Goal: Navigation & Orientation: Understand site structure

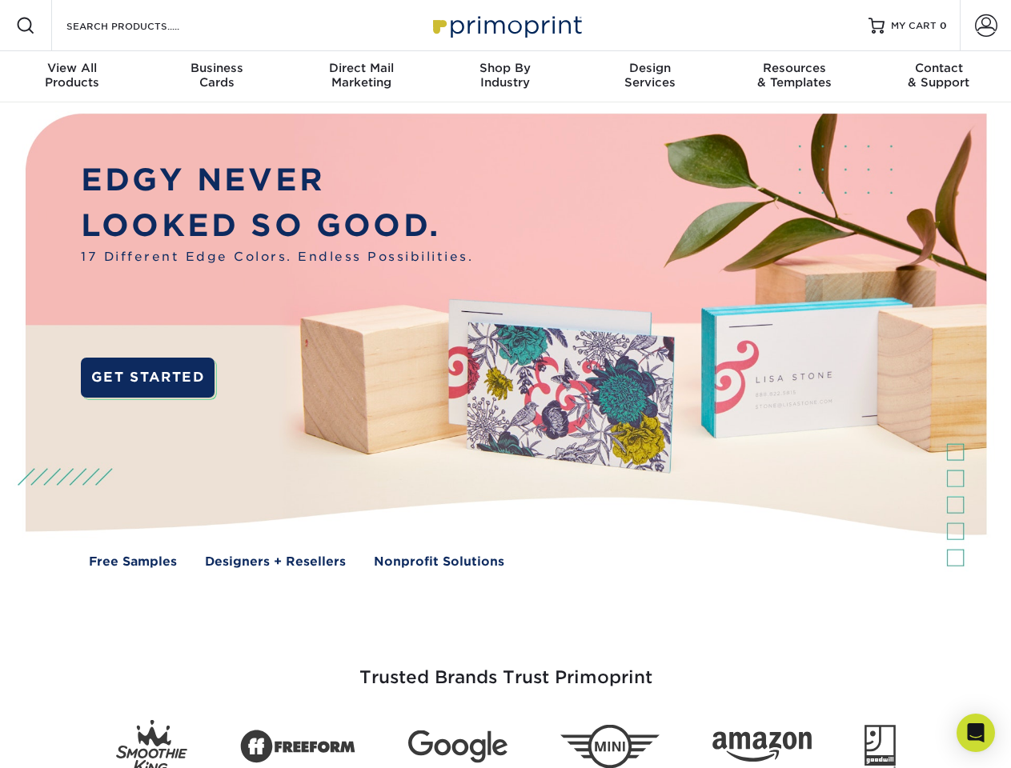
click at [505, 384] on img at bounding box center [505, 352] width 1000 height 500
click at [26, 26] on span at bounding box center [25, 25] width 19 height 19
click at [985, 26] on span at bounding box center [986, 25] width 22 height 22
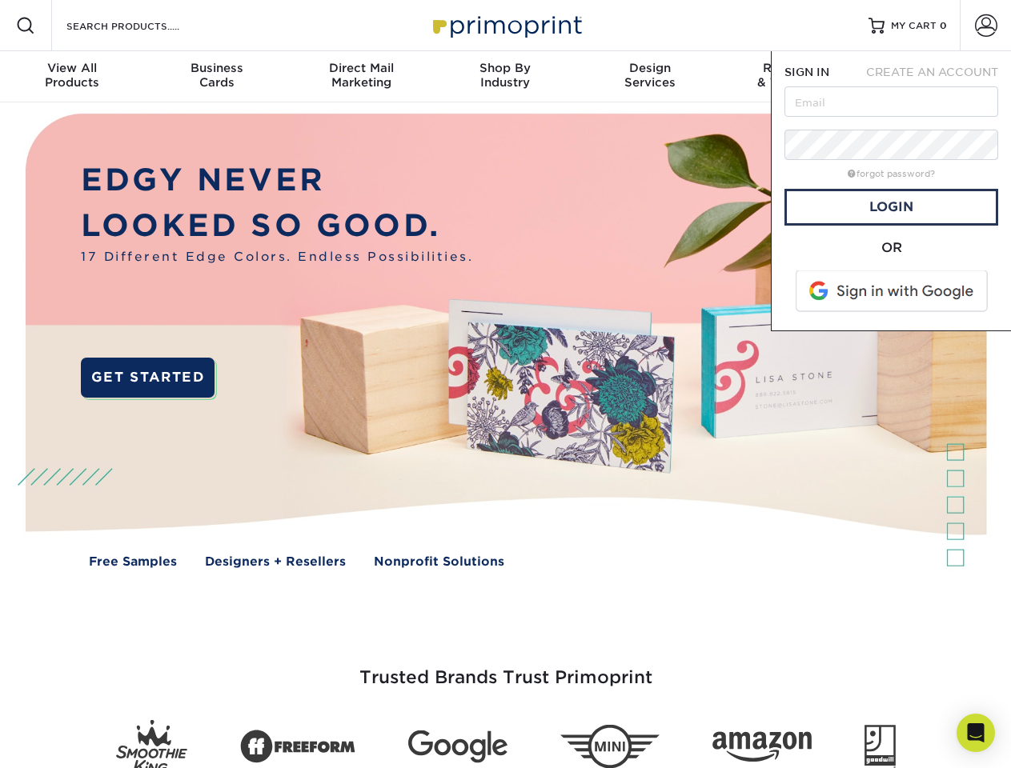
click at [72, 77] on div "View All Products" at bounding box center [72, 75] width 144 height 29
click at [216, 77] on div "Business Cards" at bounding box center [216, 75] width 144 height 29
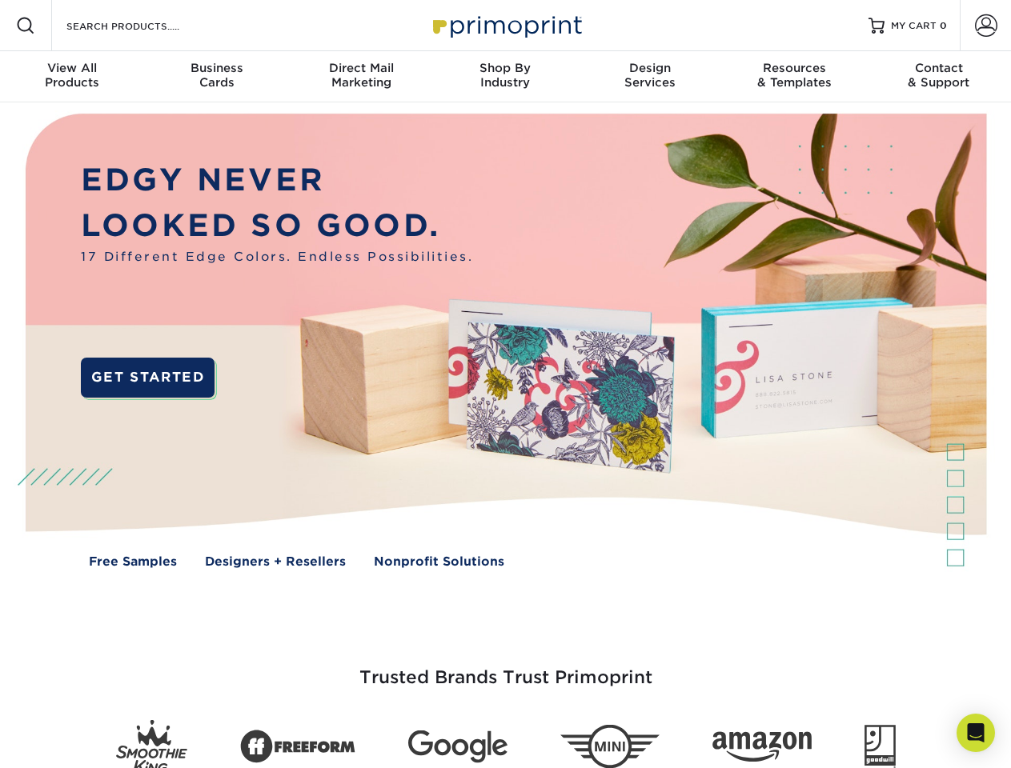
click at [361, 77] on div "Direct Mail Marketing" at bounding box center [361, 75] width 144 height 29
click at [505, 77] on div "Shop By Industry" at bounding box center [505, 75] width 144 height 29
click at [650, 77] on div "Design Services" at bounding box center [650, 75] width 144 height 29
click at [794, 77] on div "Resources & Templates" at bounding box center [794, 75] width 144 height 29
click at [939, 77] on div "Contact & Support" at bounding box center [939, 75] width 144 height 29
